Goal: Information Seeking & Learning: Learn about a topic

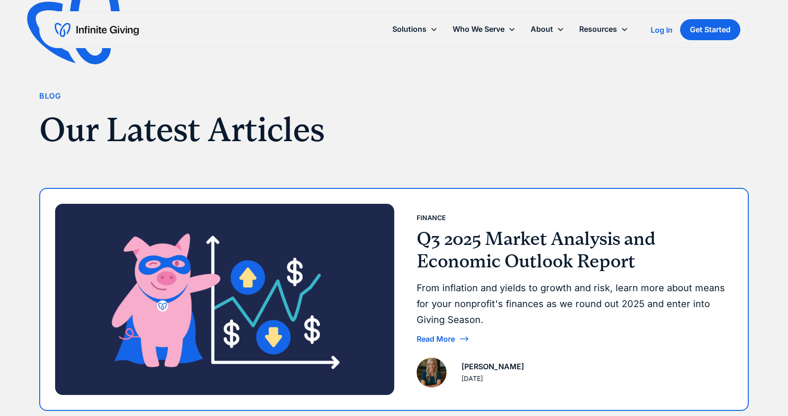
click at [513, 211] on div "Finance" at bounding box center [571, 217] width 309 height 13
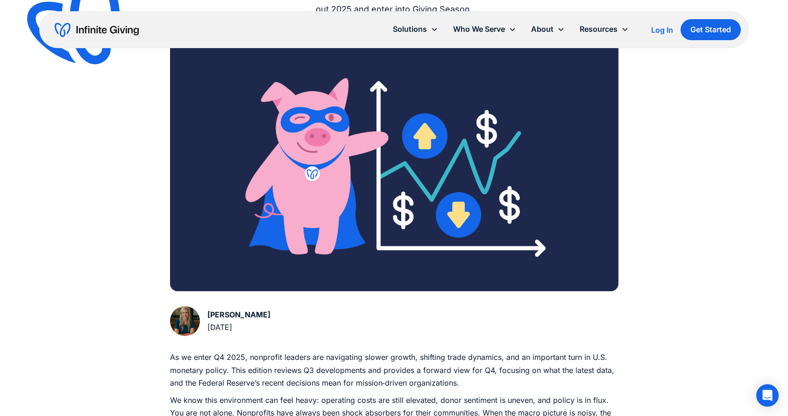
scroll to position [252, 0]
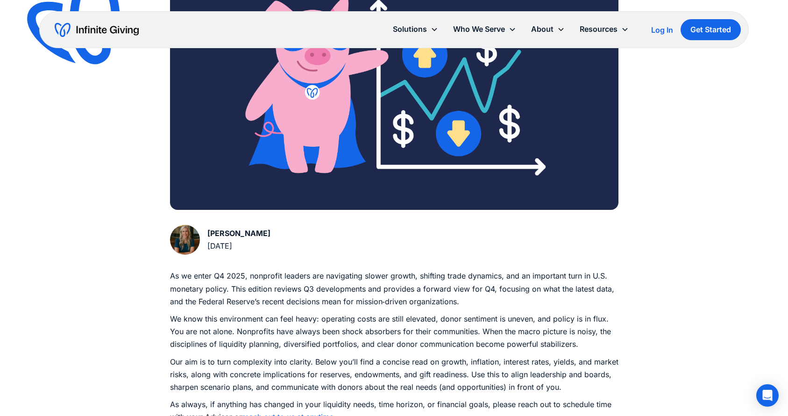
click at [273, 288] on p "As we enter Q4 2025, nonprofit leaders are navigating slower growth, shifting t…" at bounding box center [394, 289] width 449 height 38
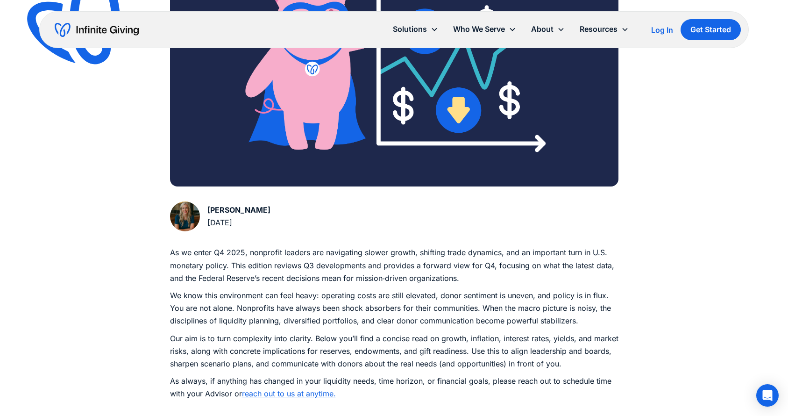
scroll to position [302, 0]
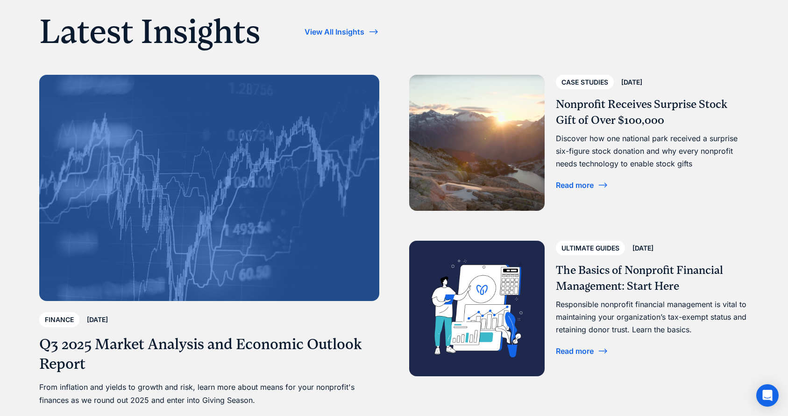
scroll to position [3067, 0]
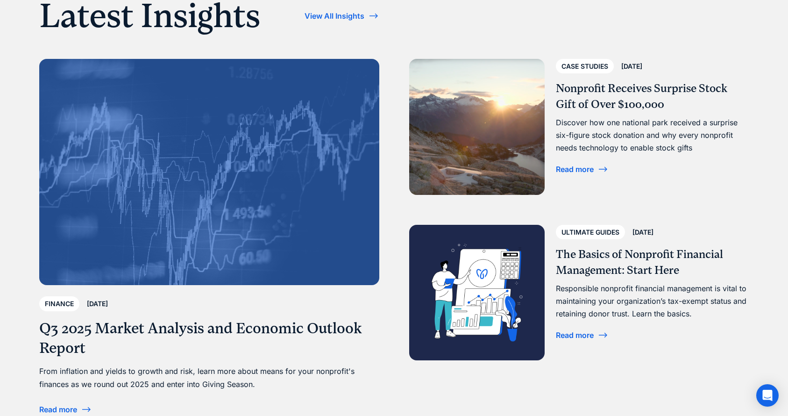
click at [200, 322] on h3 "Q3 2025 Market Analysis and Economic Outlook Report" at bounding box center [209, 338] width 340 height 39
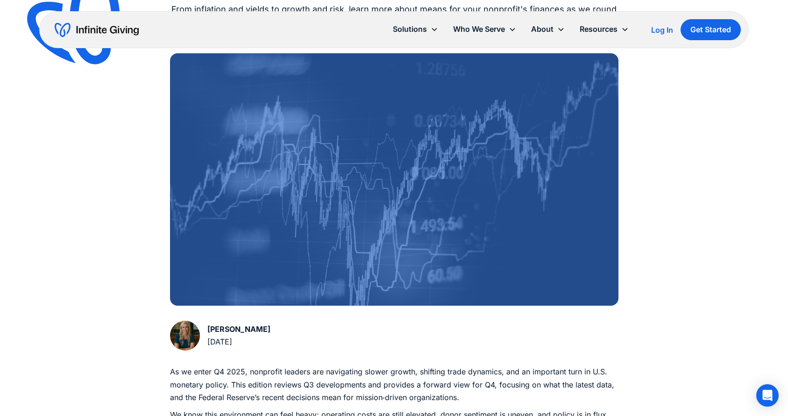
scroll to position [178, 0]
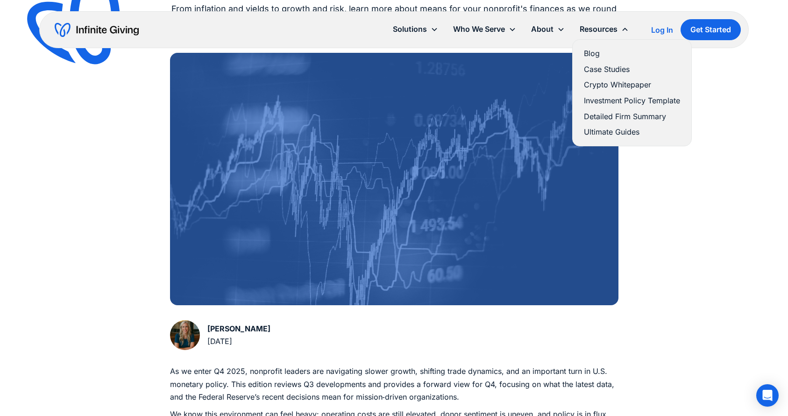
click at [602, 66] on link "Case Studies" at bounding box center [632, 69] width 96 height 13
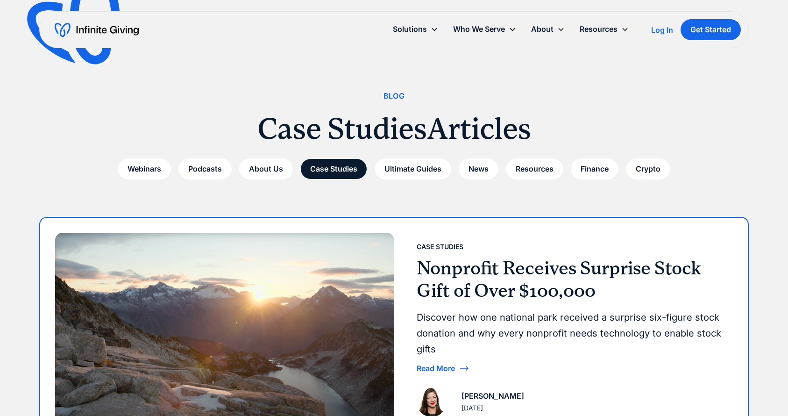
click at [459, 293] on h3 "Nonprofit Receives Surprise Stock Gift of Over $100,000" at bounding box center [571, 279] width 309 height 45
